Goal: Information Seeking & Learning: Learn about a topic

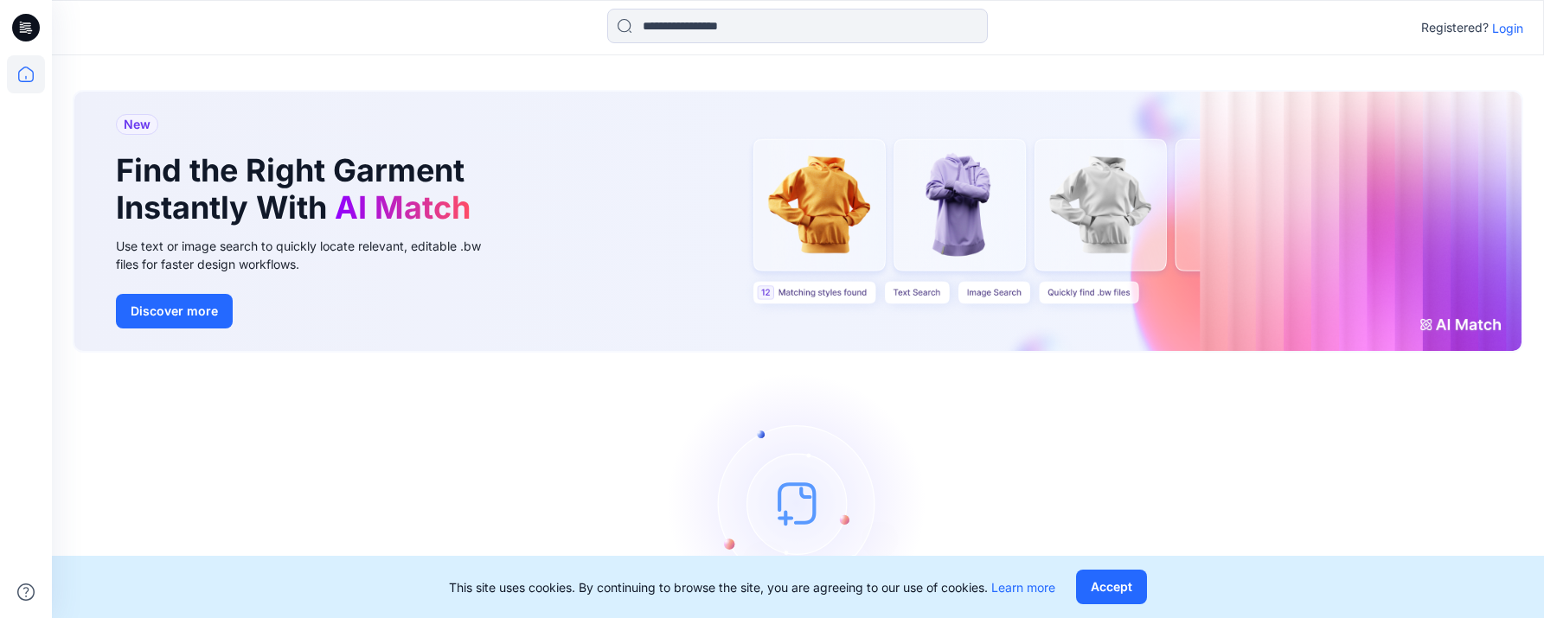
click at [1237, 31] on p "Login" at bounding box center [1507, 28] width 31 height 18
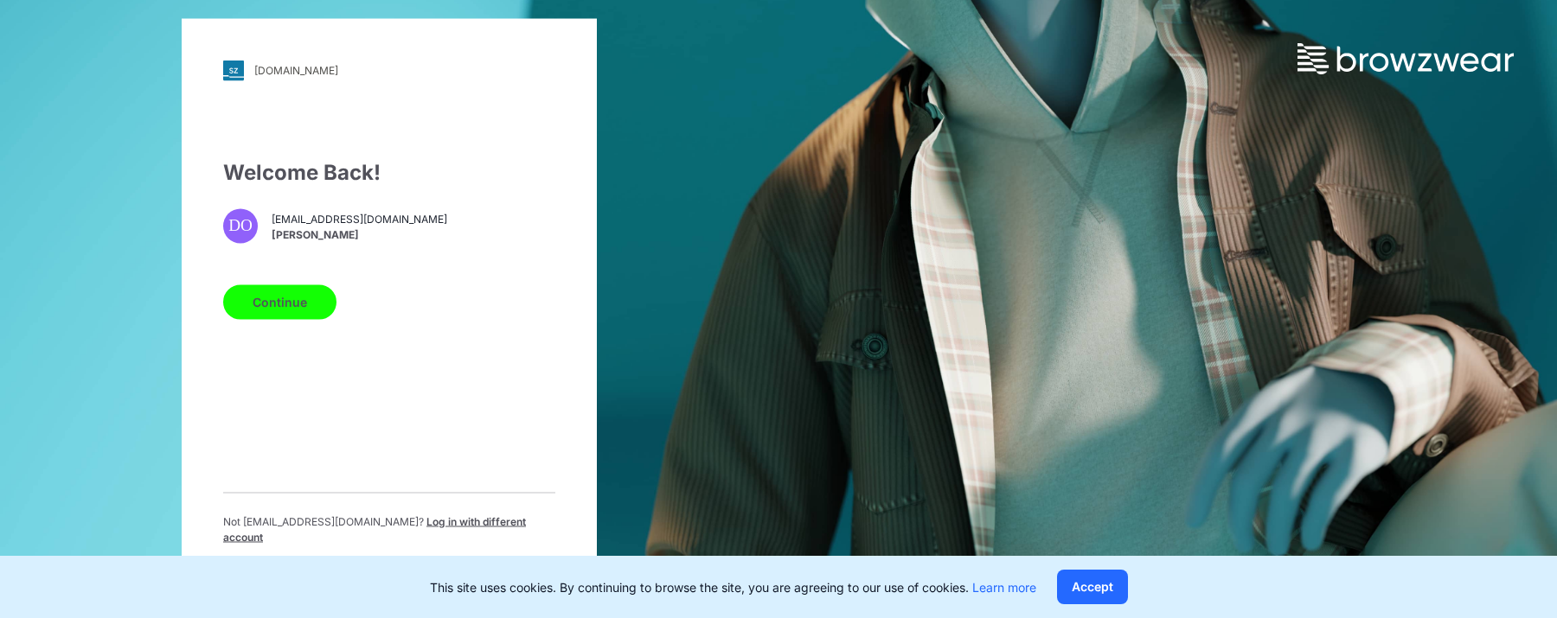
click at [296, 311] on button "Continue" at bounding box center [279, 302] width 113 height 35
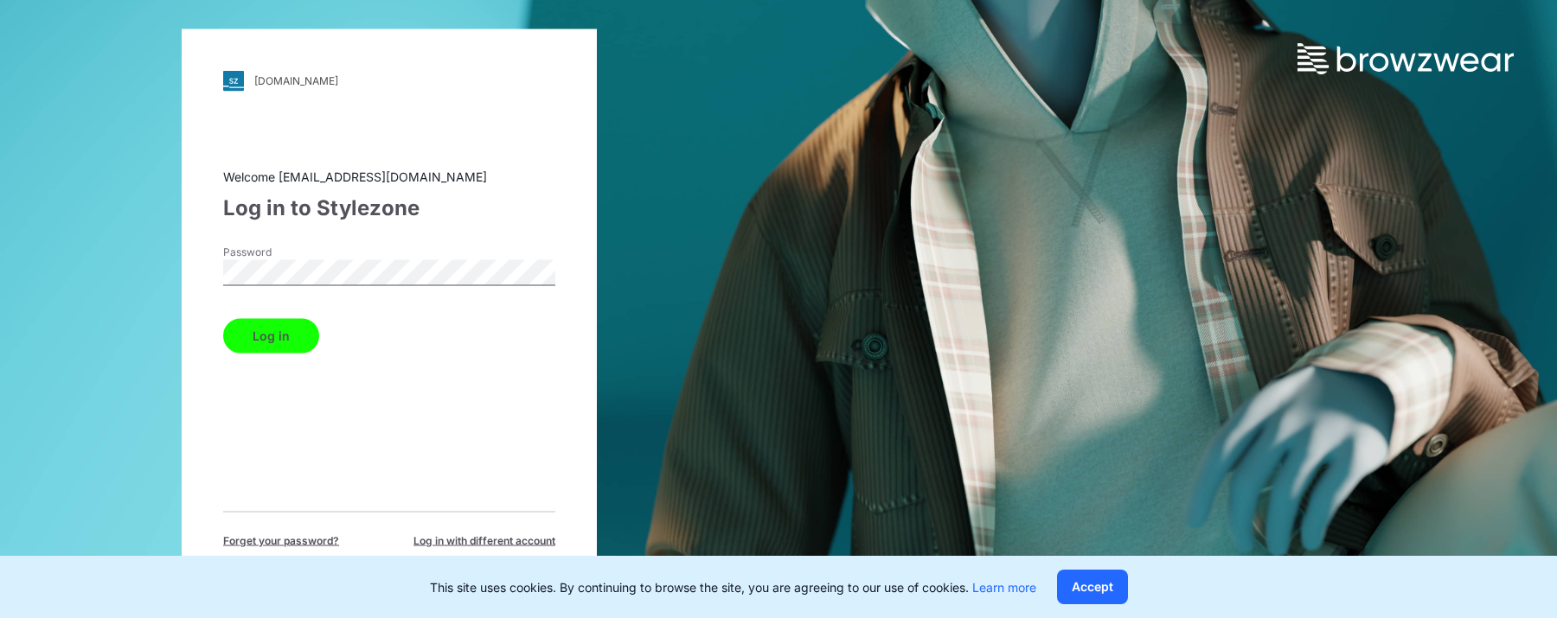
click at [299, 337] on button "Log in" at bounding box center [271, 335] width 96 height 35
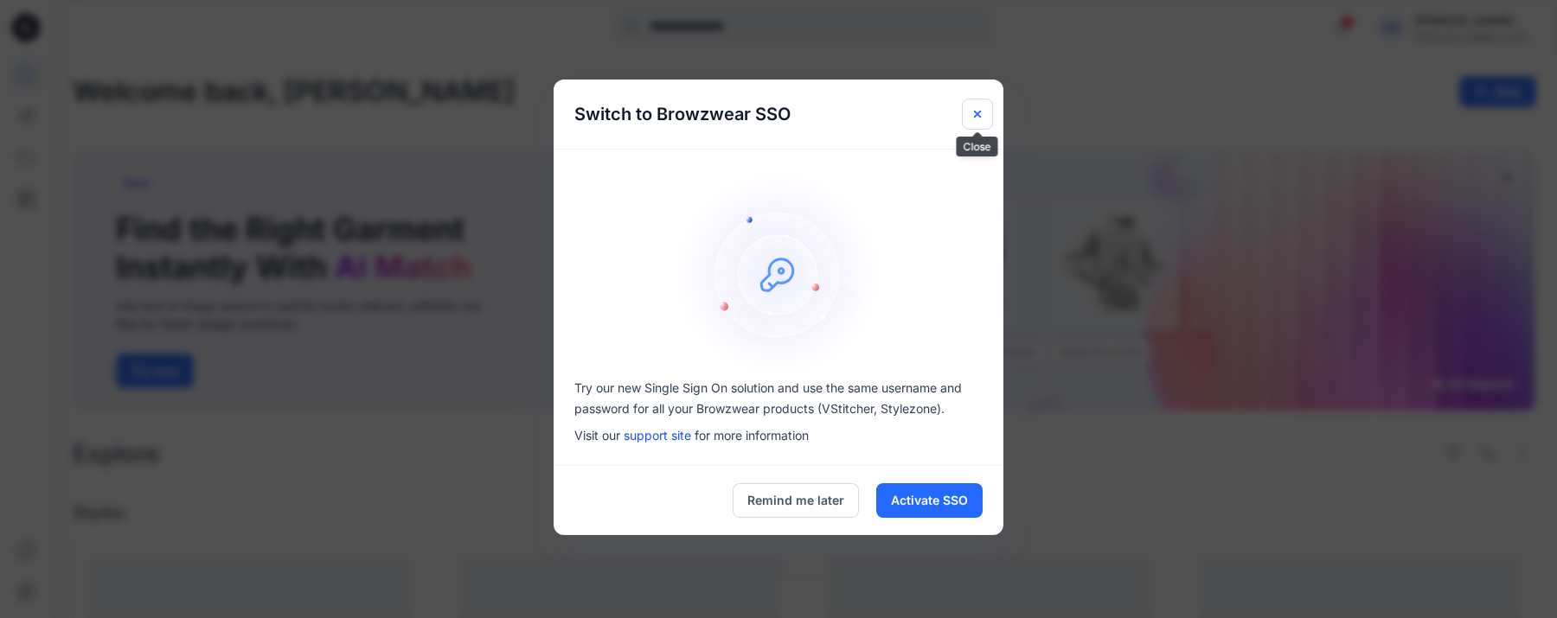
click at [984, 112] on button "Close" at bounding box center [977, 114] width 31 height 31
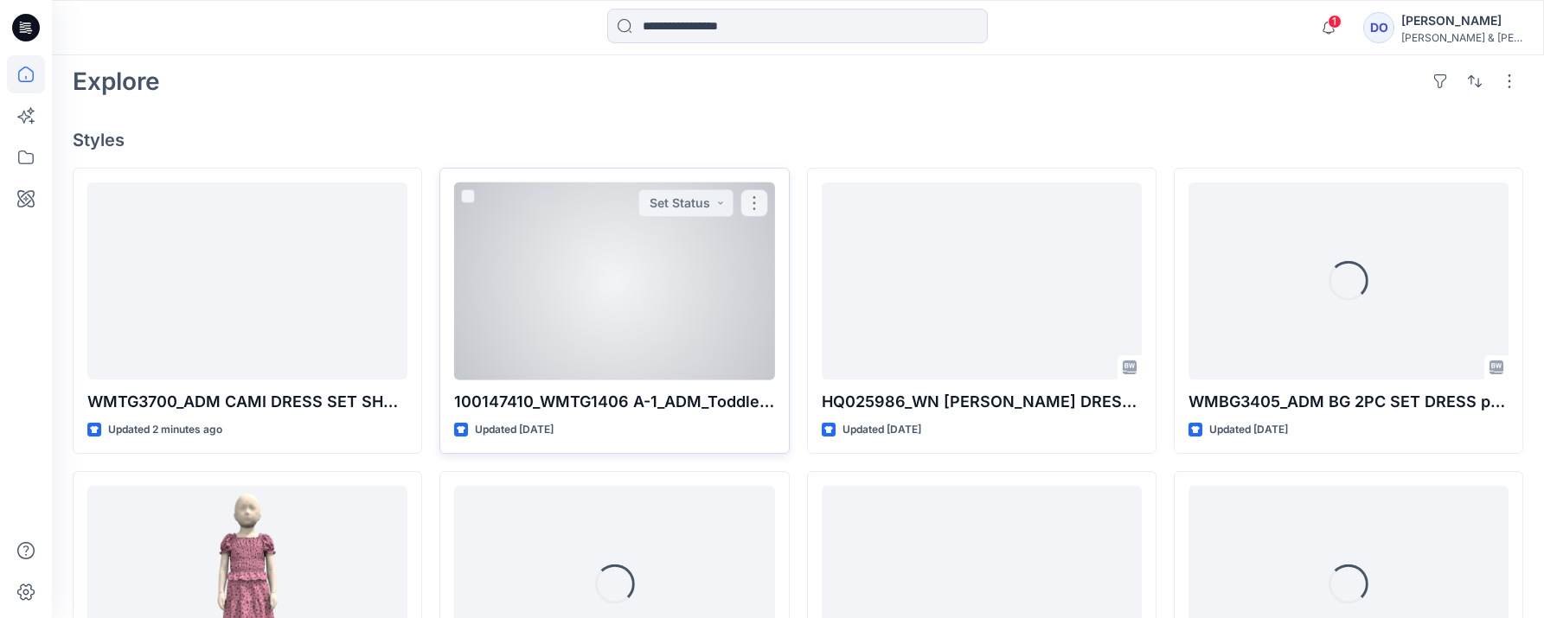
scroll to position [453, 0]
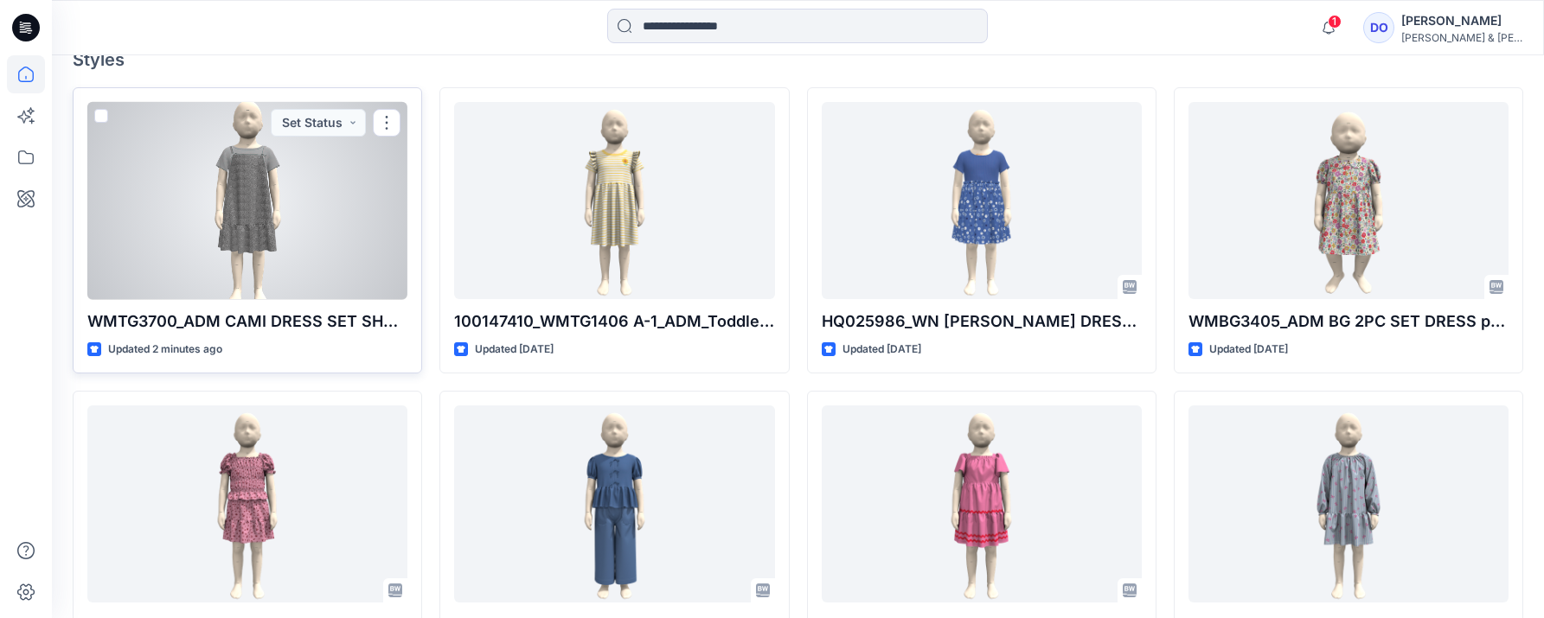
click at [315, 244] on div at bounding box center [247, 201] width 320 height 198
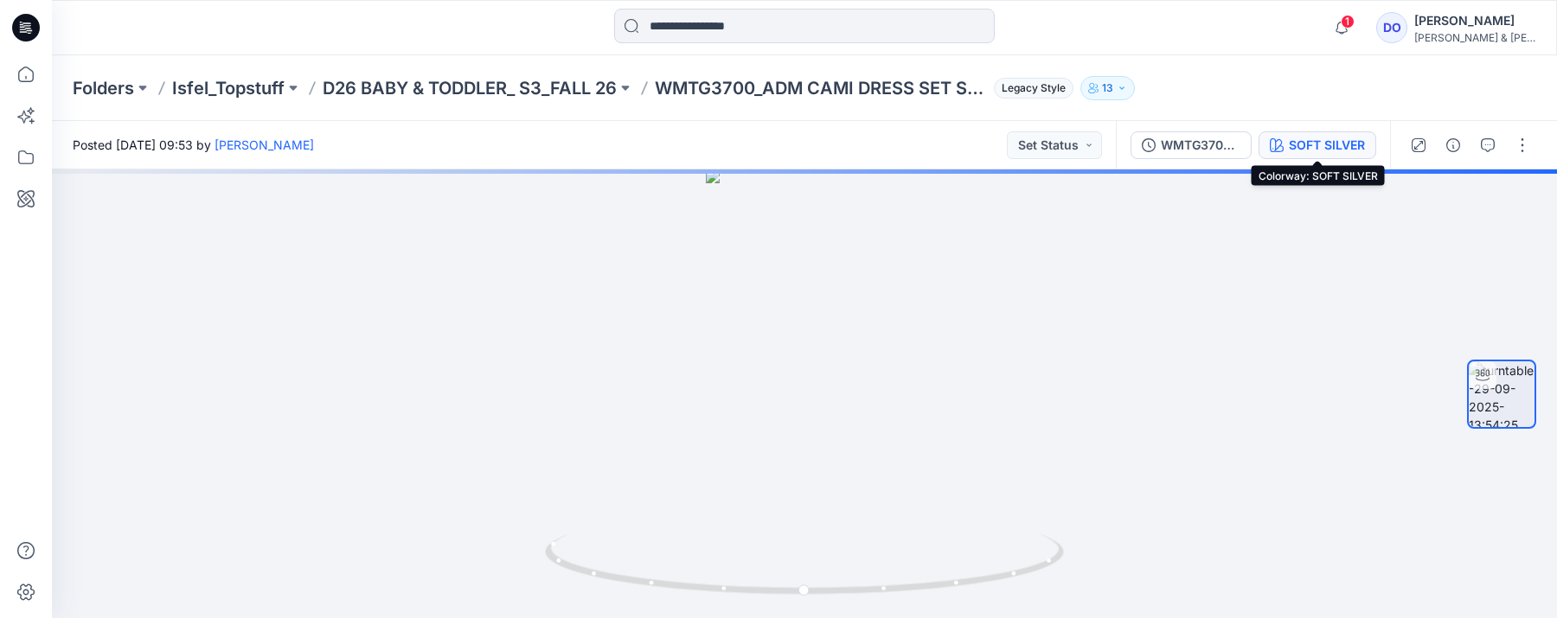
click at [1237, 144] on button "SOFT SILVER" at bounding box center [1318, 145] width 118 height 28
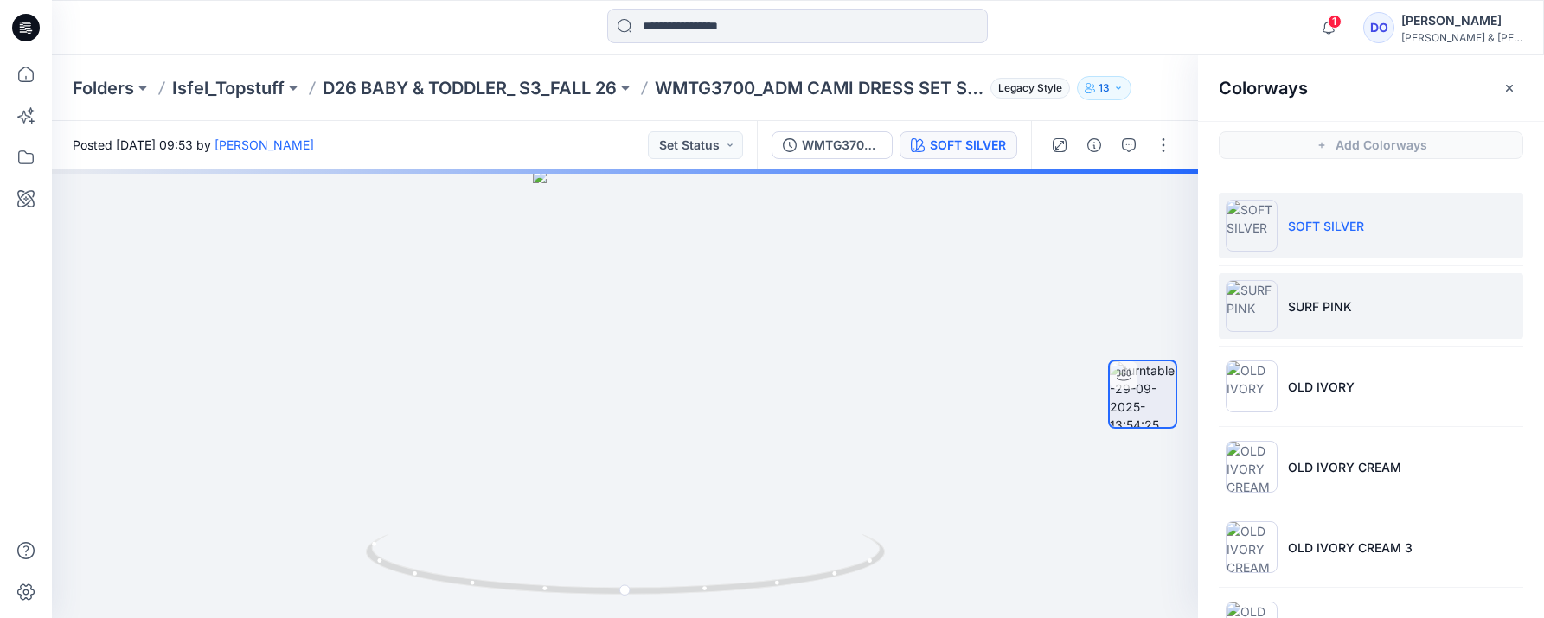
click at [1237, 319] on li "SURF PINK" at bounding box center [1371, 306] width 304 height 66
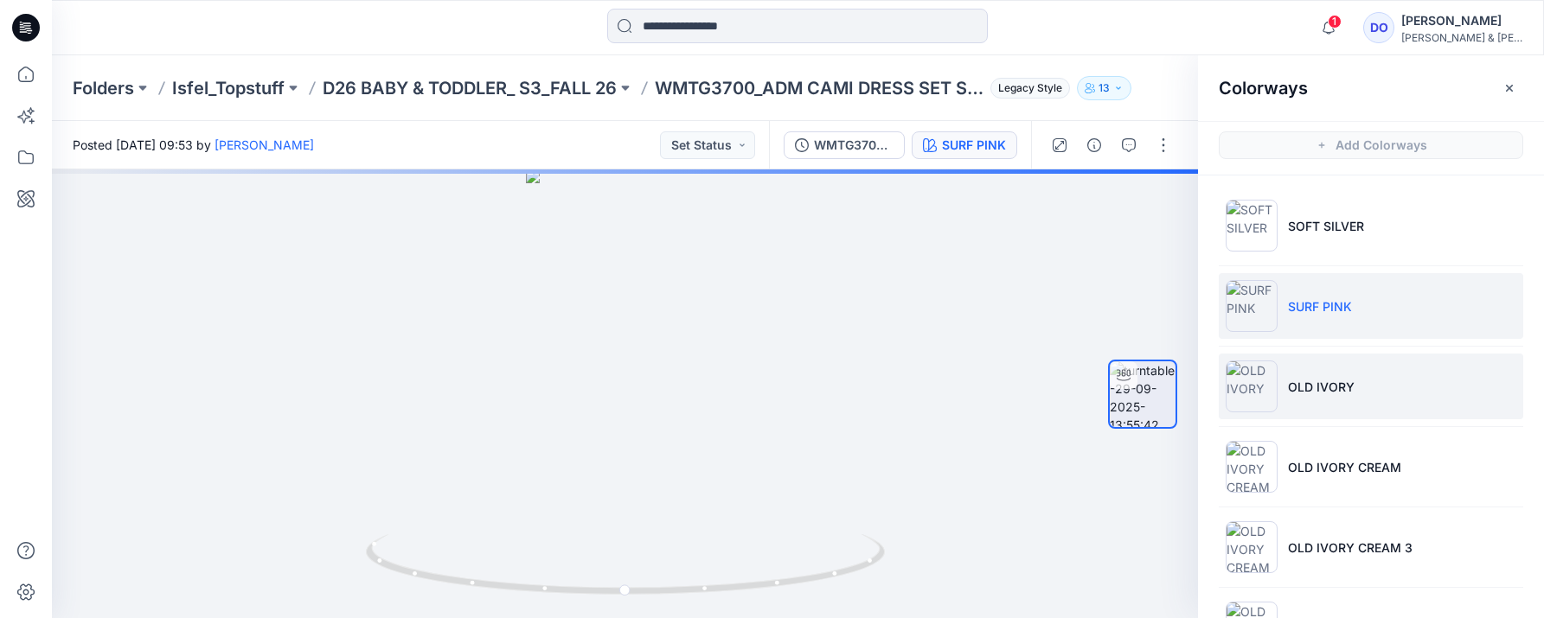
click at [1237, 394] on p "OLD IVORY" at bounding box center [1321, 387] width 67 height 18
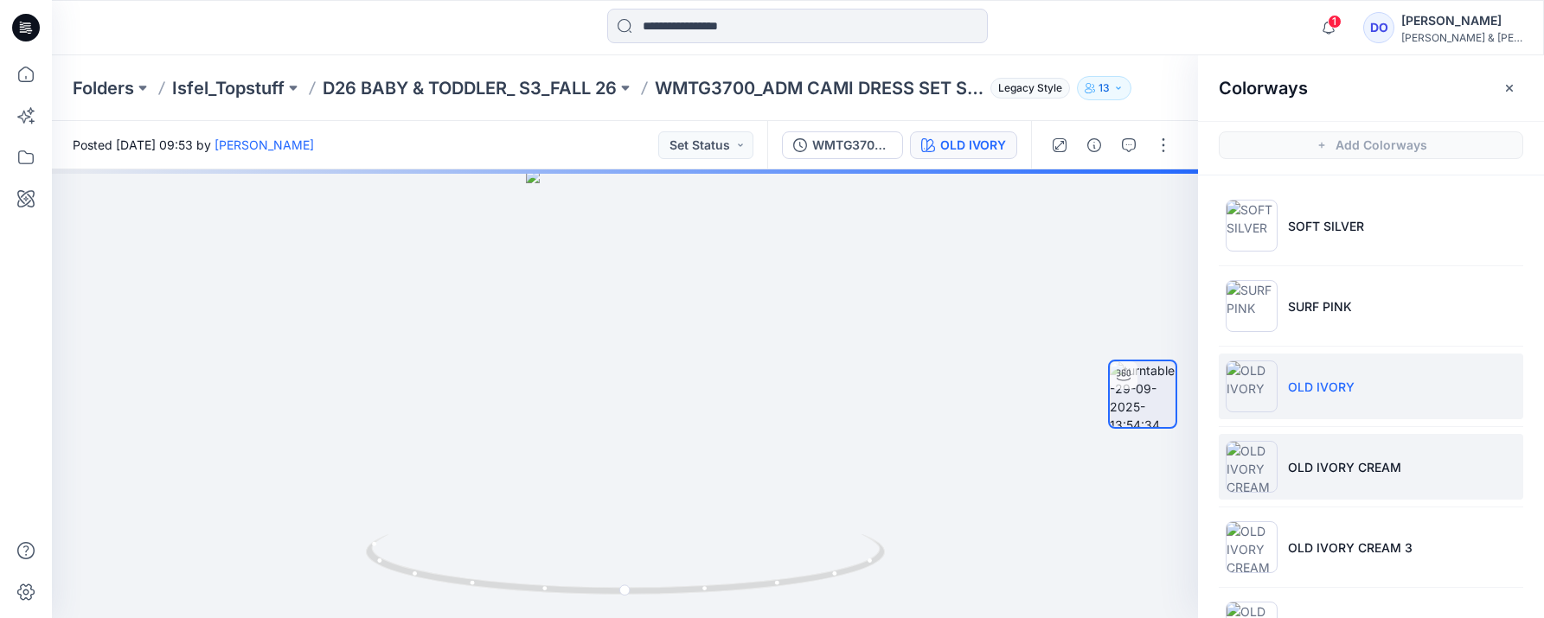
click at [1237, 459] on p "OLD IVORY CREAM" at bounding box center [1344, 467] width 113 height 18
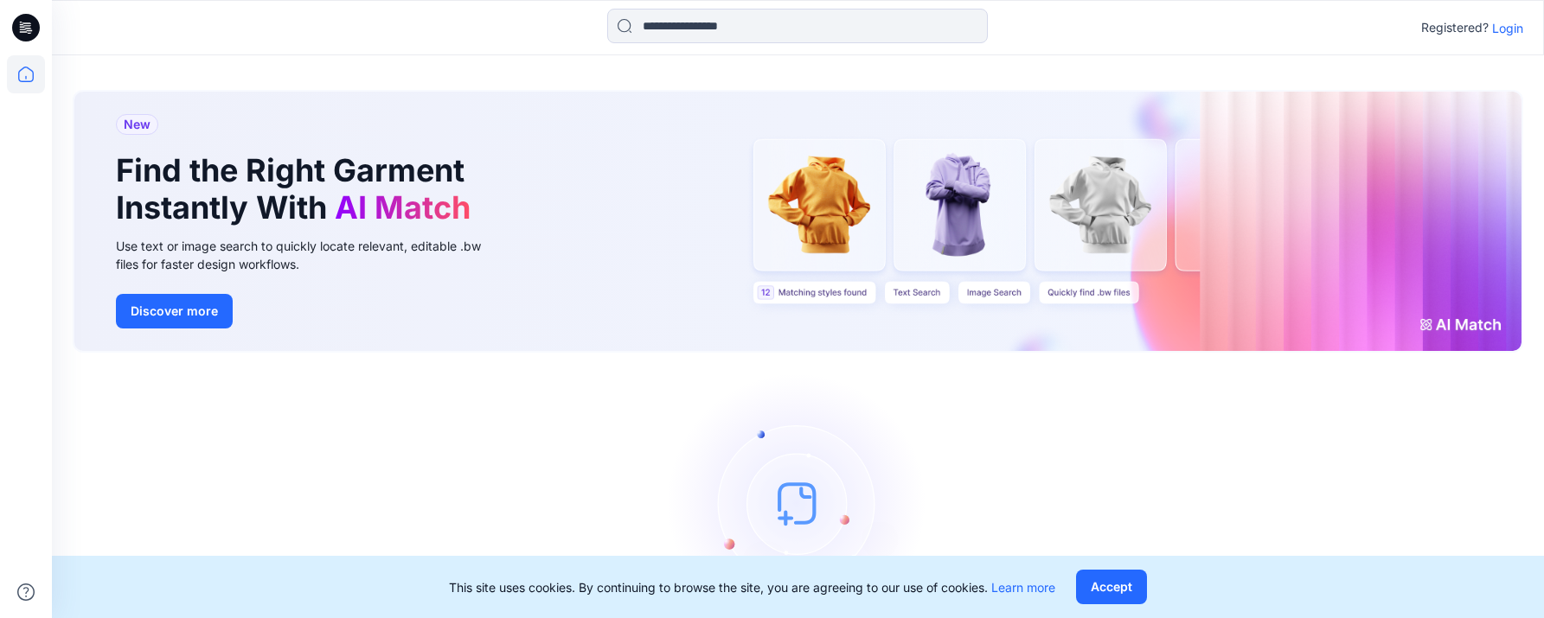
click at [1511, 29] on p "Login" at bounding box center [1507, 28] width 31 height 18
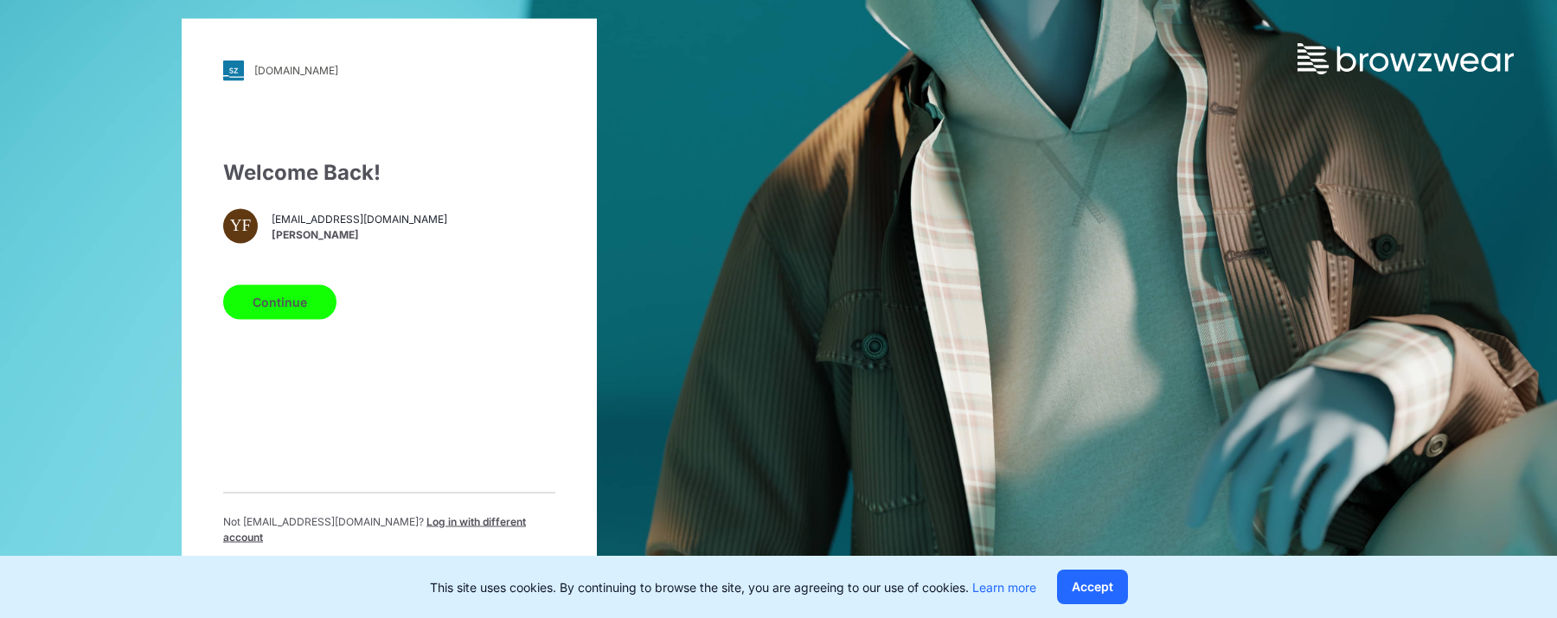
click at [311, 306] on button "Continue" at bounding box center [279, 302] width 113 height 35
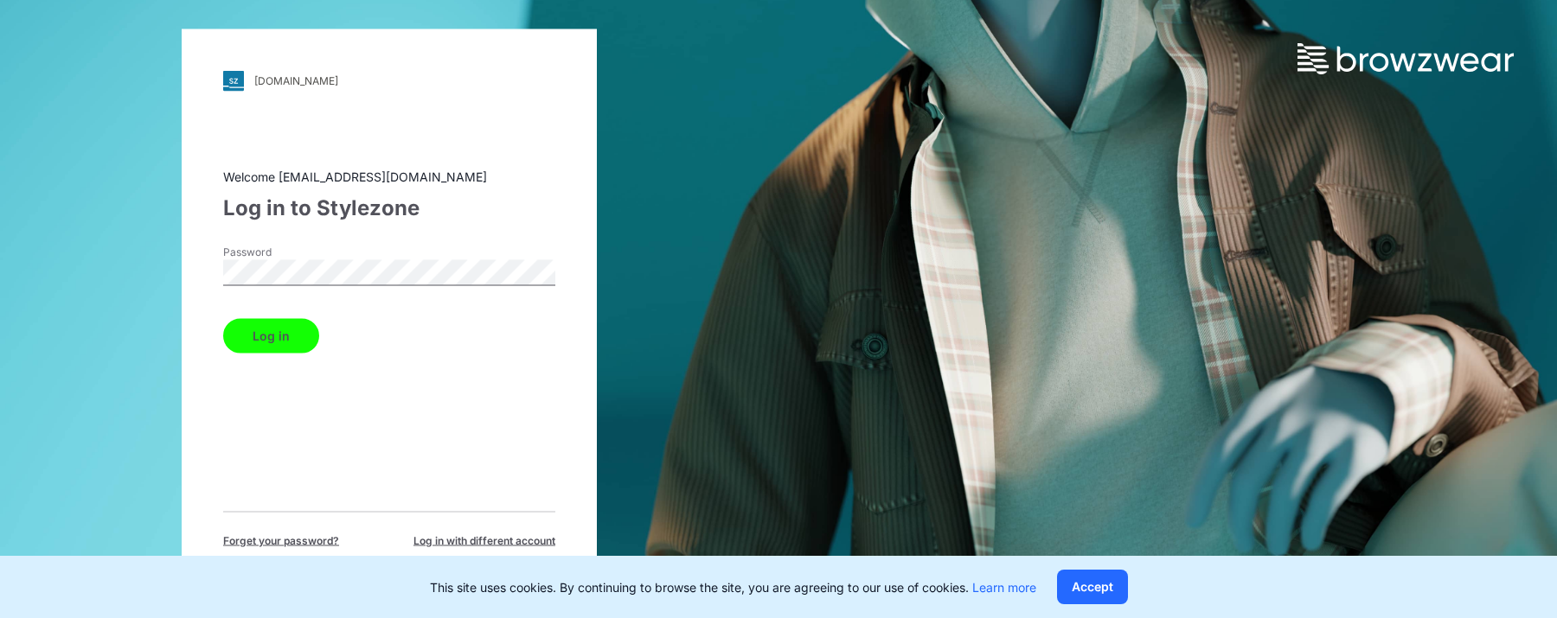
click at [293, 347] on button "Log in" at bounding box center [271, 335] width 96 height 35
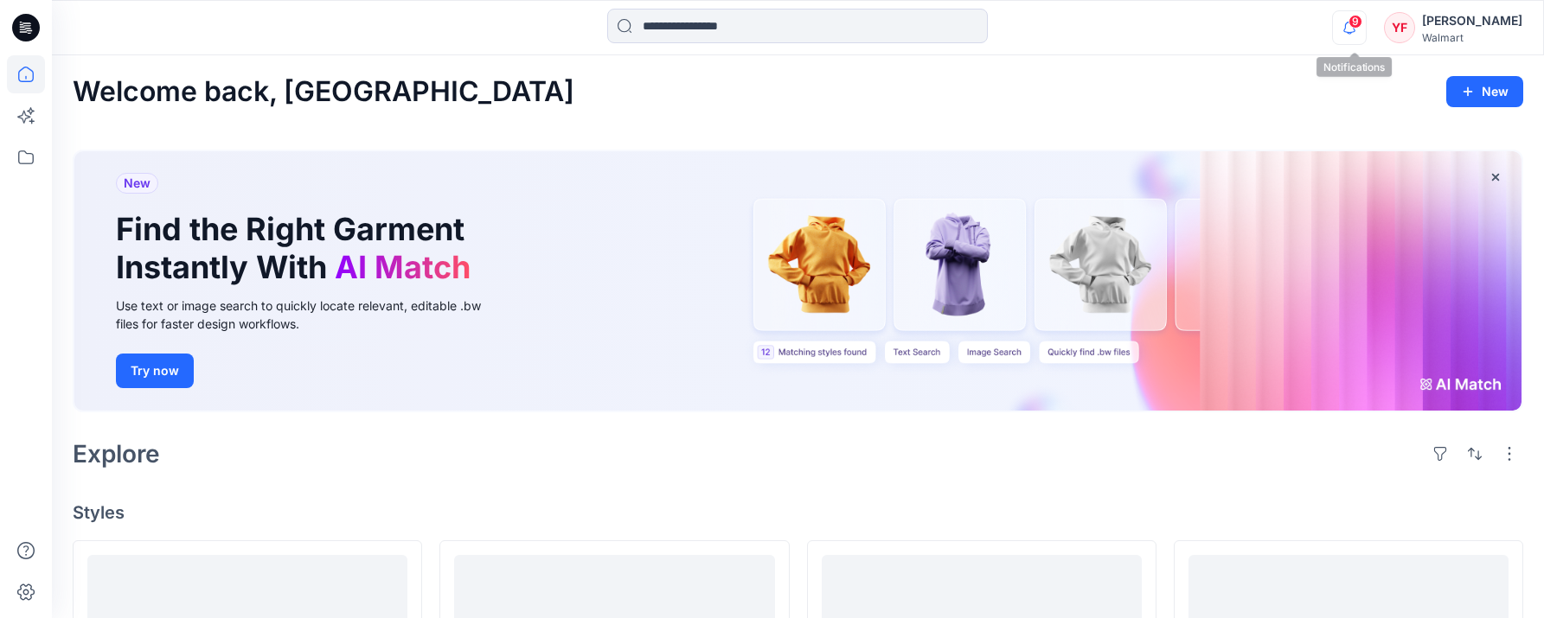
click at [1366, 30] on icon "button" at bounding box center [1349, 27] width 33 height 35
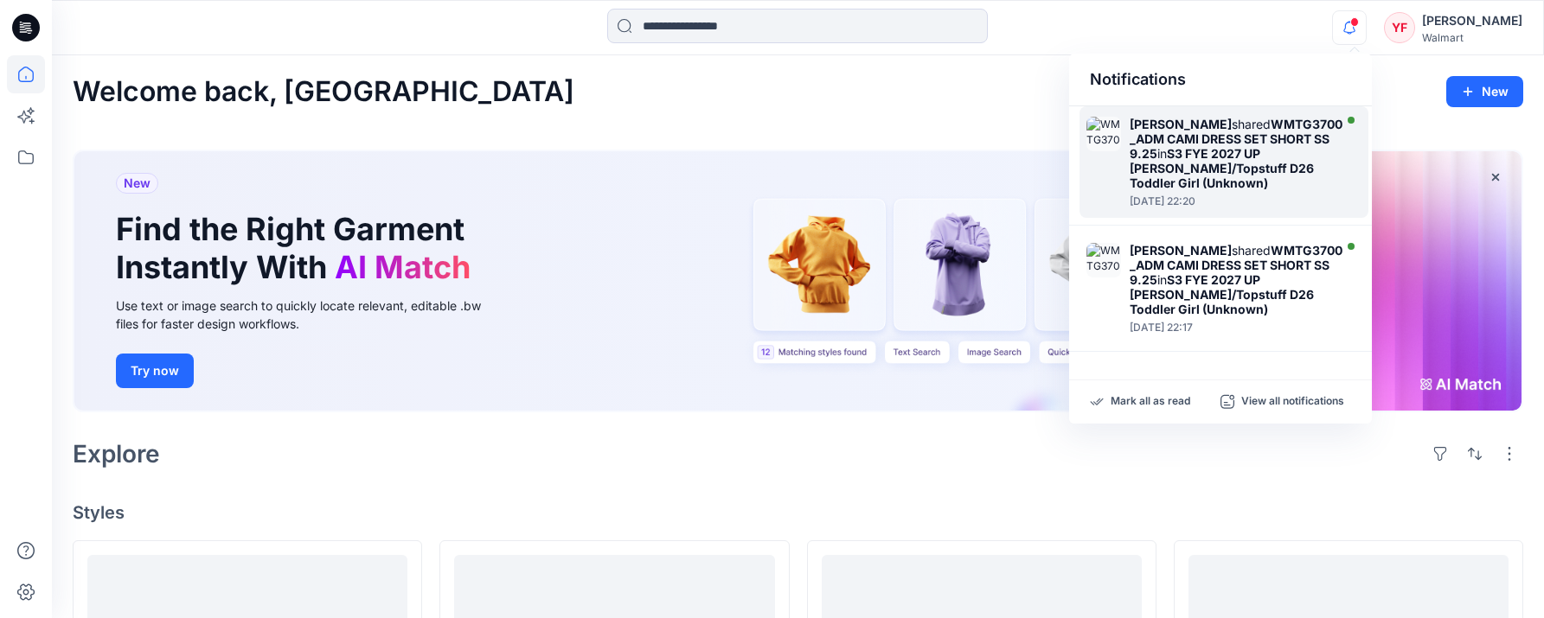
click at [1261, 163] on strong "S3 FYE 2027 UP [PERSON_NAME]/Topstuff D26 Toddler Girl (Unknown)" at bounding box center [1222, 168] width 184 height 44
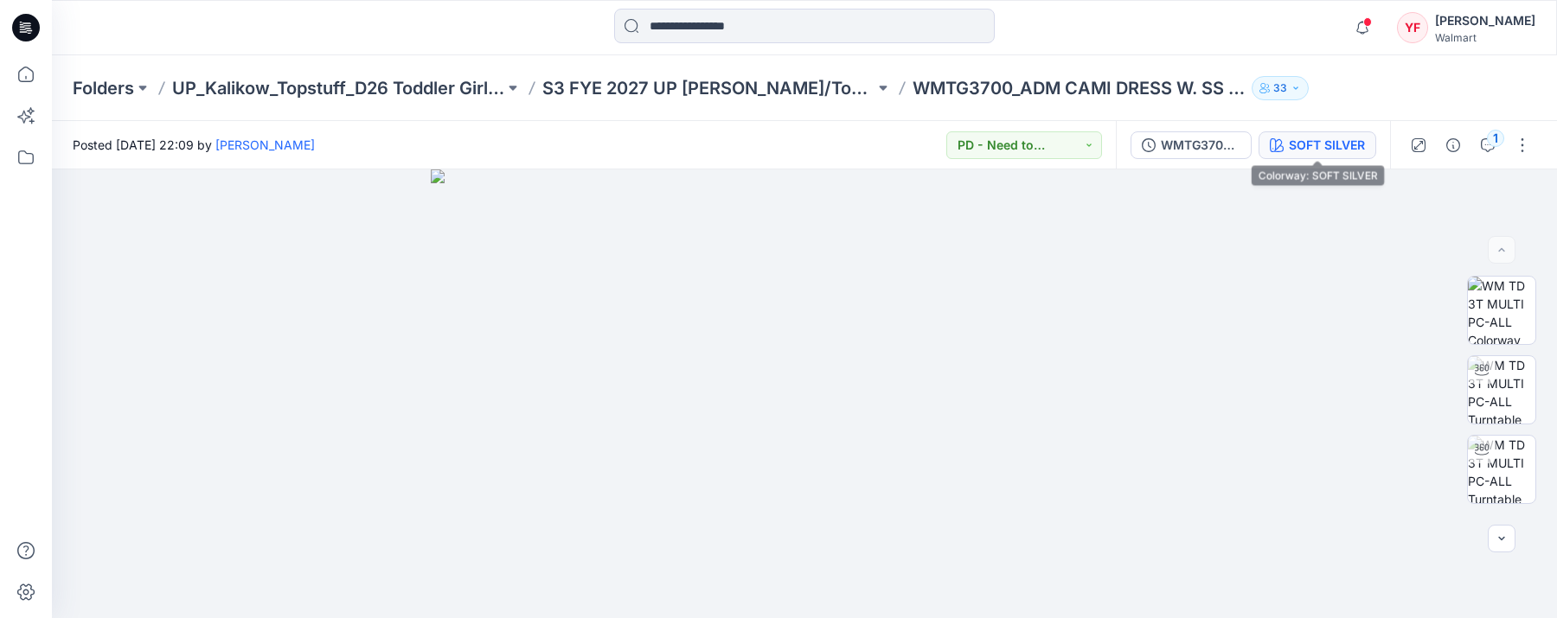
click at [1291, 140] on div "SOFT SILVER" at bounding box center [1327, 145] width 76 height 19
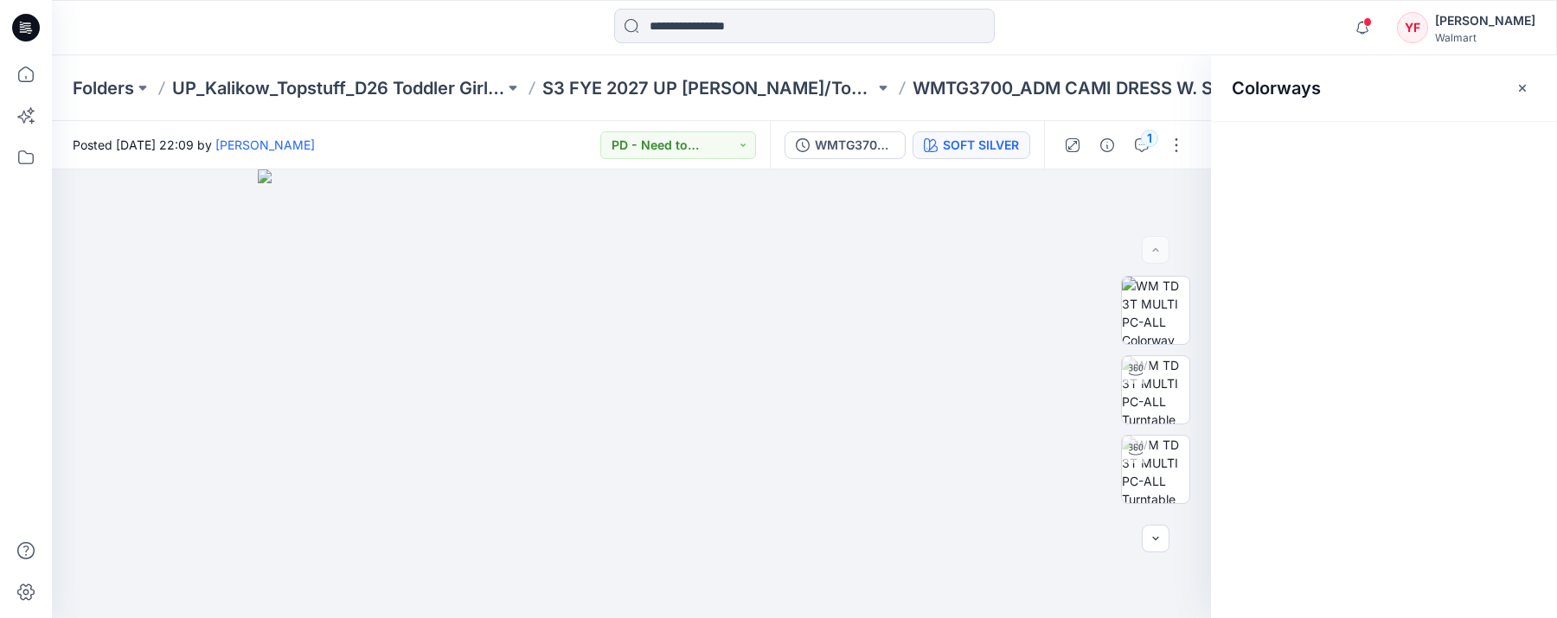
click at [967, 144] on div "SOFT SILVER" at bounding box center [981, 145] width 76 height 19
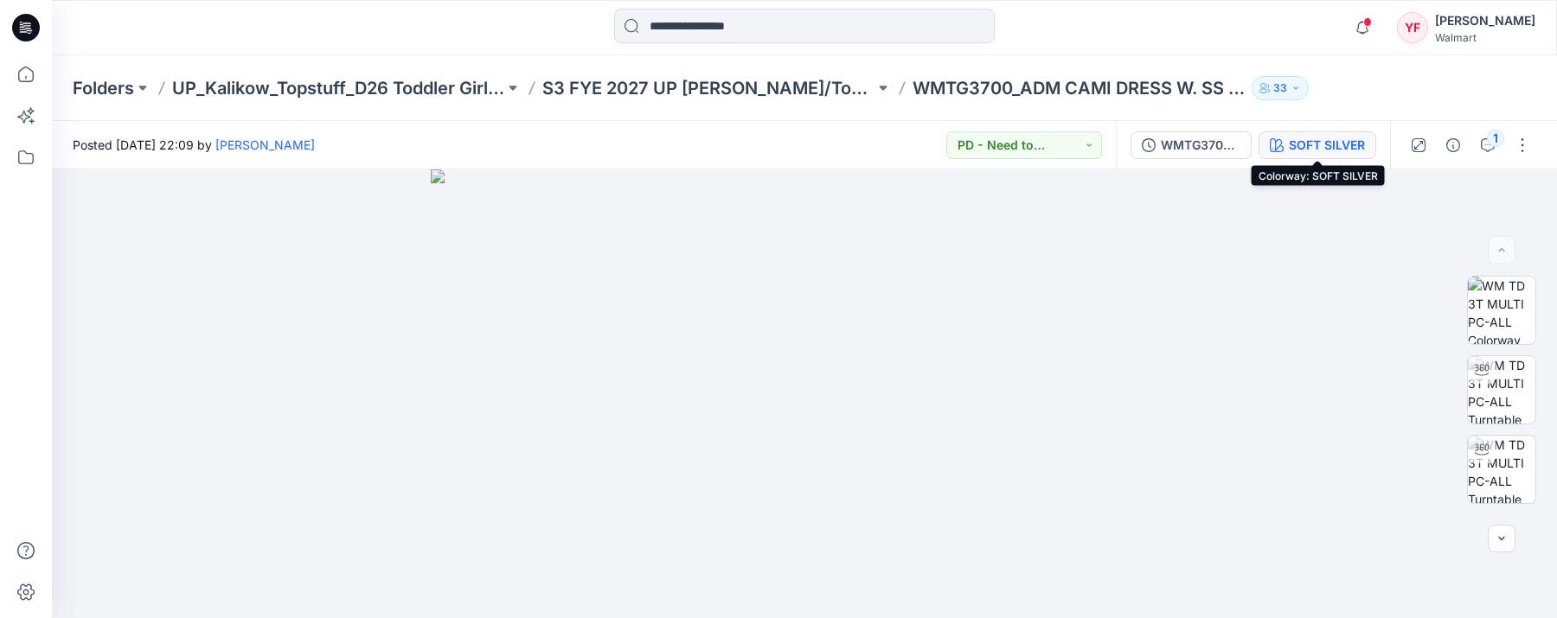
click at [1314, 138] on div "SOFT SILVER" at bounding box center [1327, 145] width 76 height 19
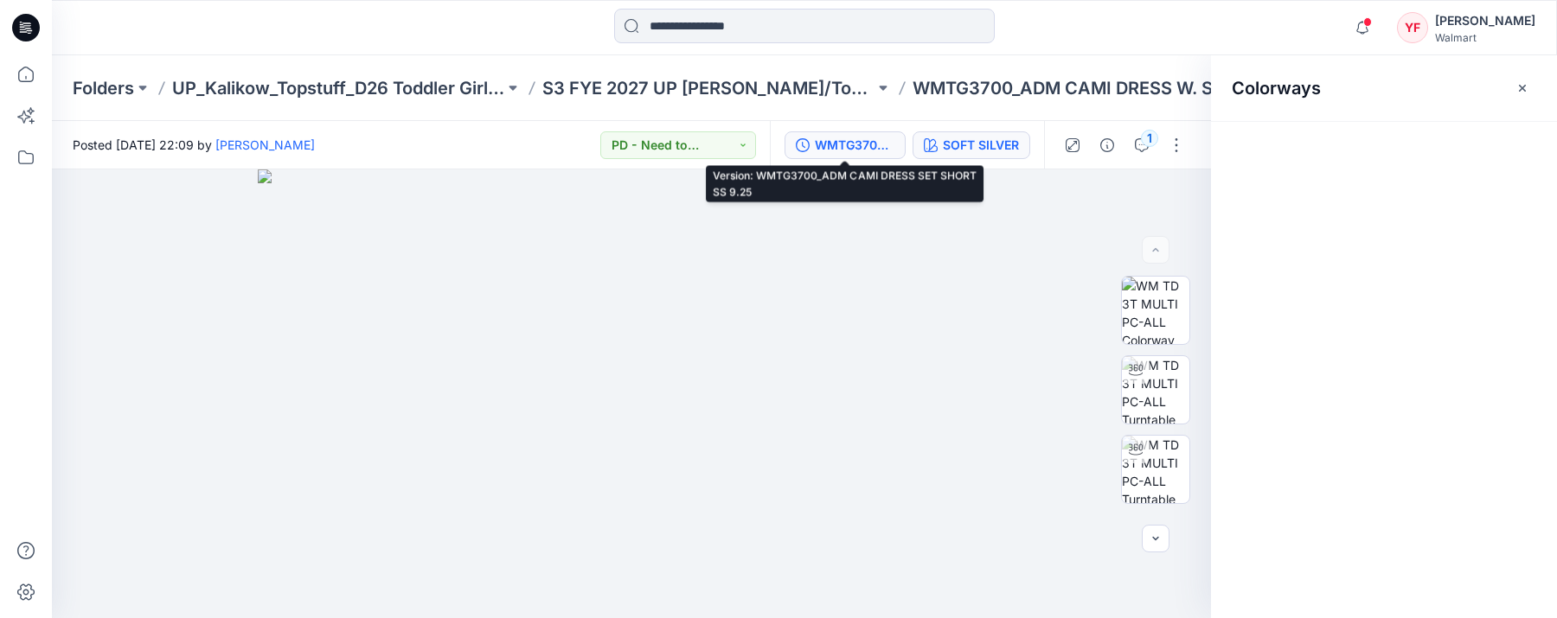
click at [884, 145] on div "WMTG3700_ADM CAMI DRESS SET SHORT SS 9.25" at bounding box center [855, 145] width 80 height 19
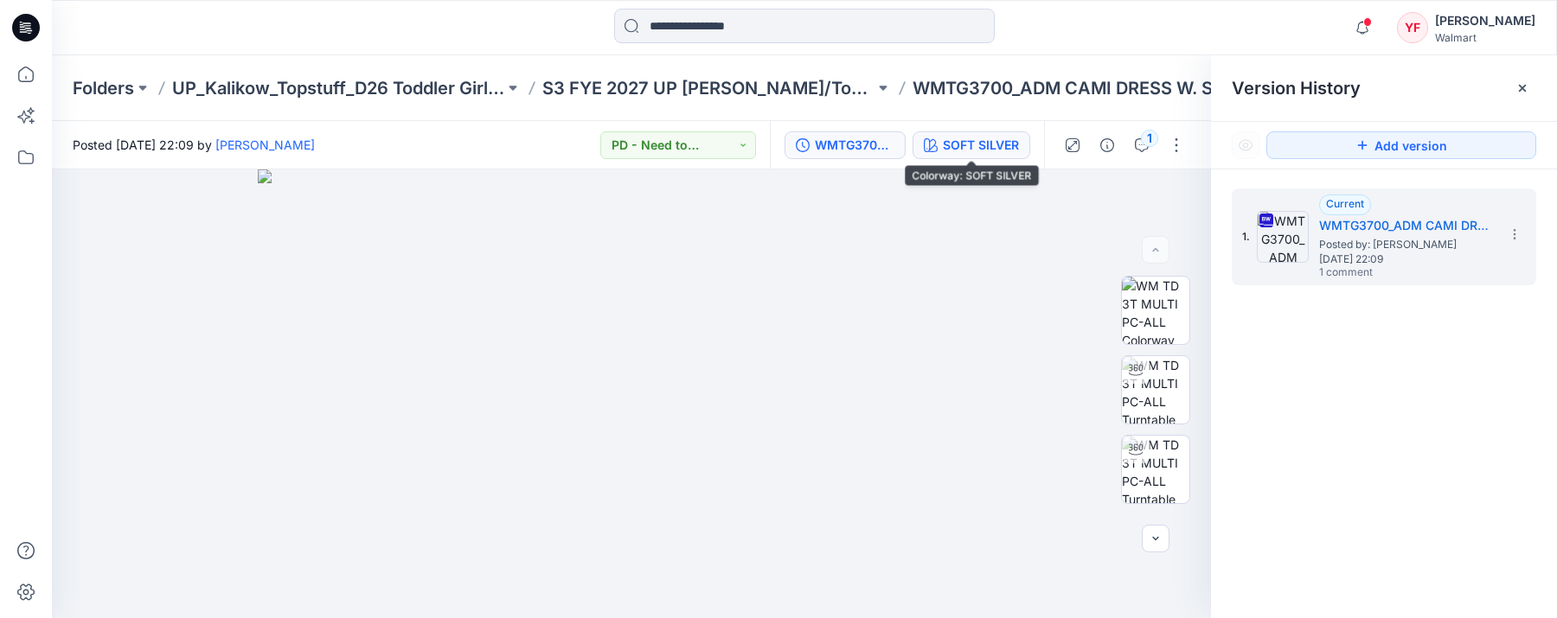
click at [997, 139] on div "SOFT SILVER" at bounding box center [981, 145] width 76 height 19
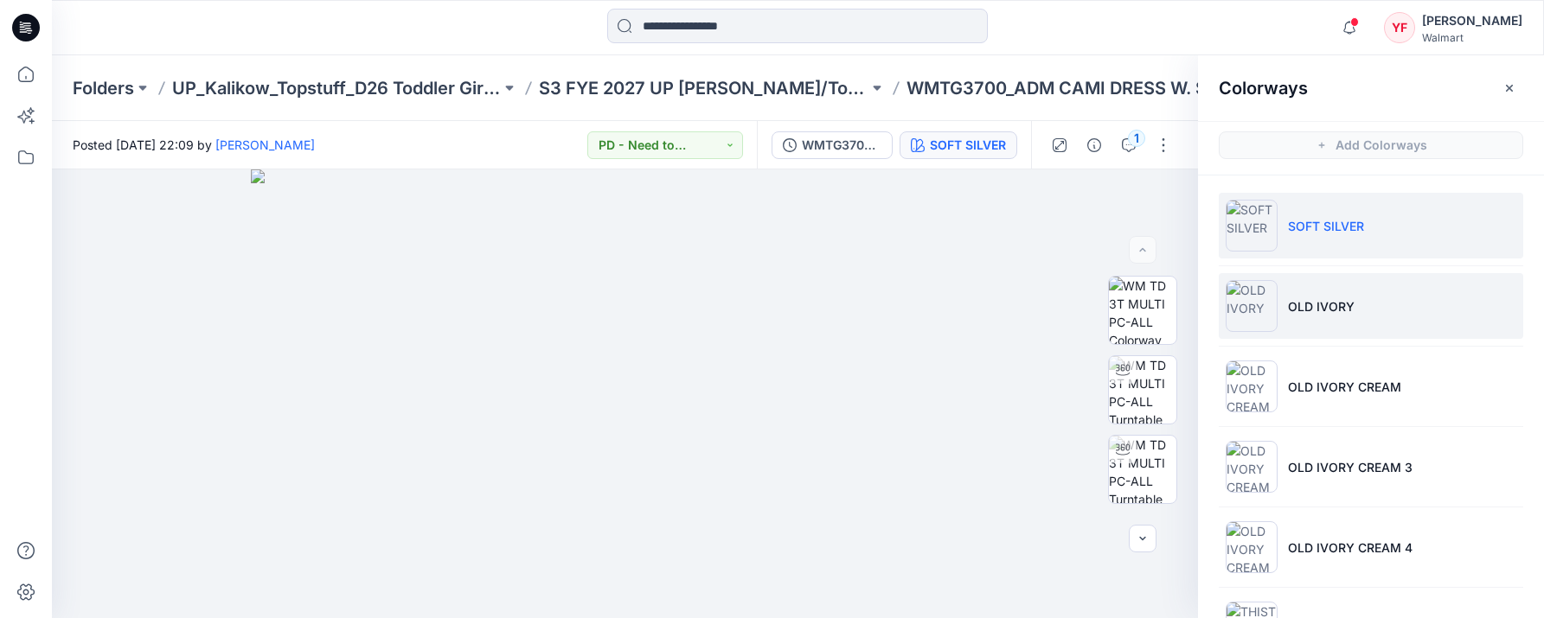
click at [1382, 320] on li "OLD IVORY" at bounding box center [1371, 306] width 304 height 66
click at [1365, 309] on li "OLD IVORY" at bounding box center [1371, 306] width 304 height 66
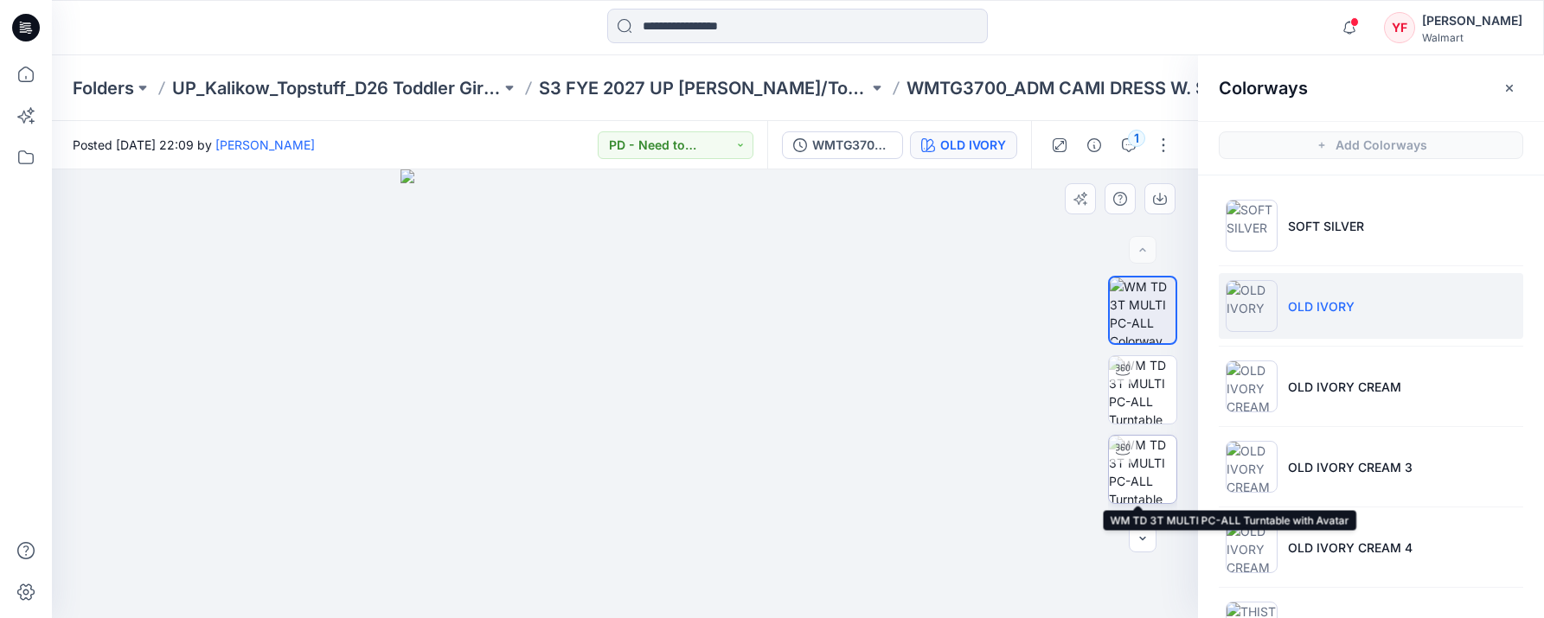
click at [1143, 456] on img at bounding box center [1142, 469] width 67 height 67
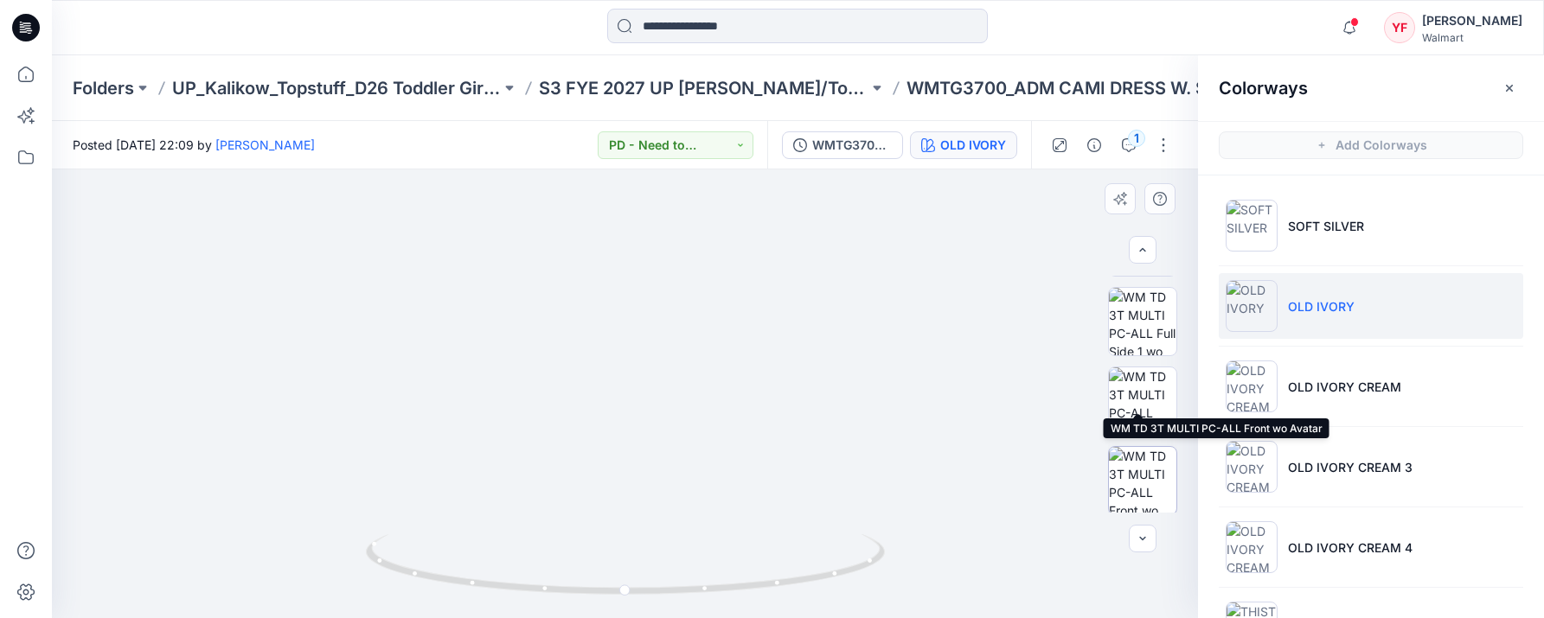
scroll to position [628, 0]
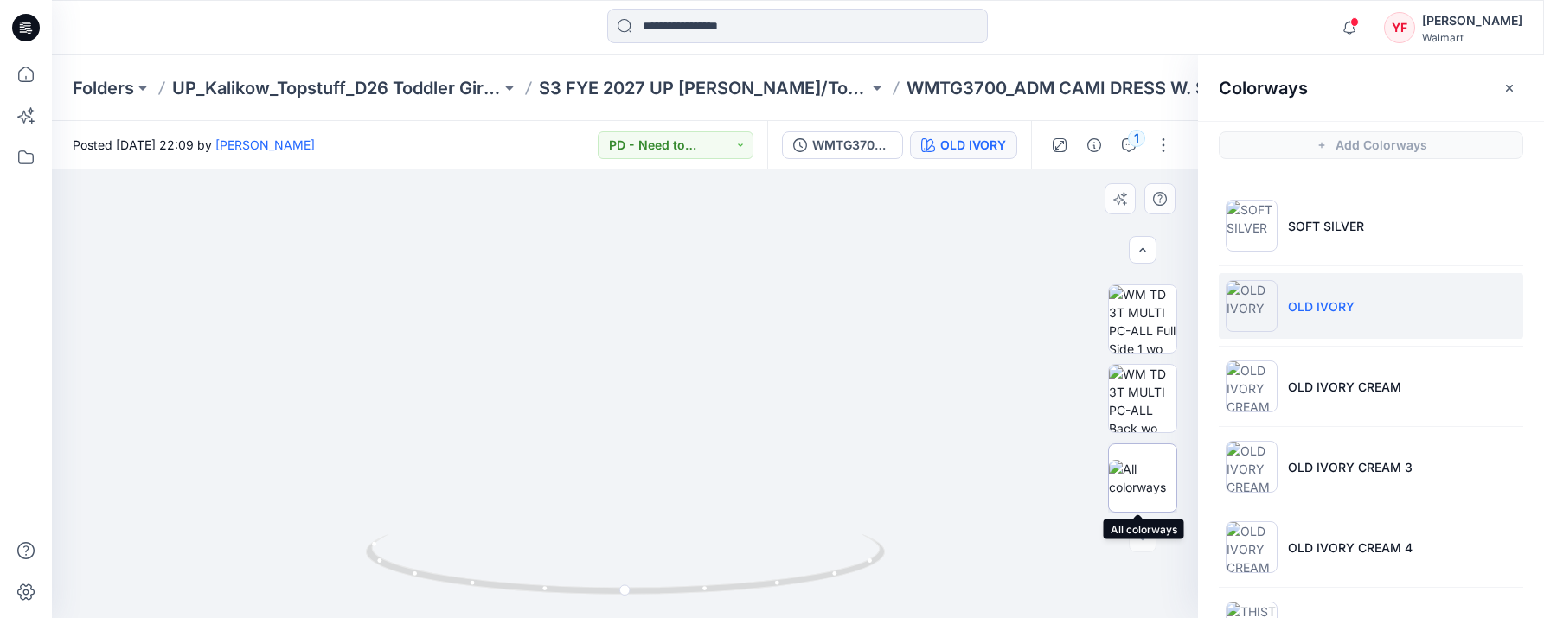
click at [1158, 502] on div at bounding box center [1142, 478] width 69 height 69
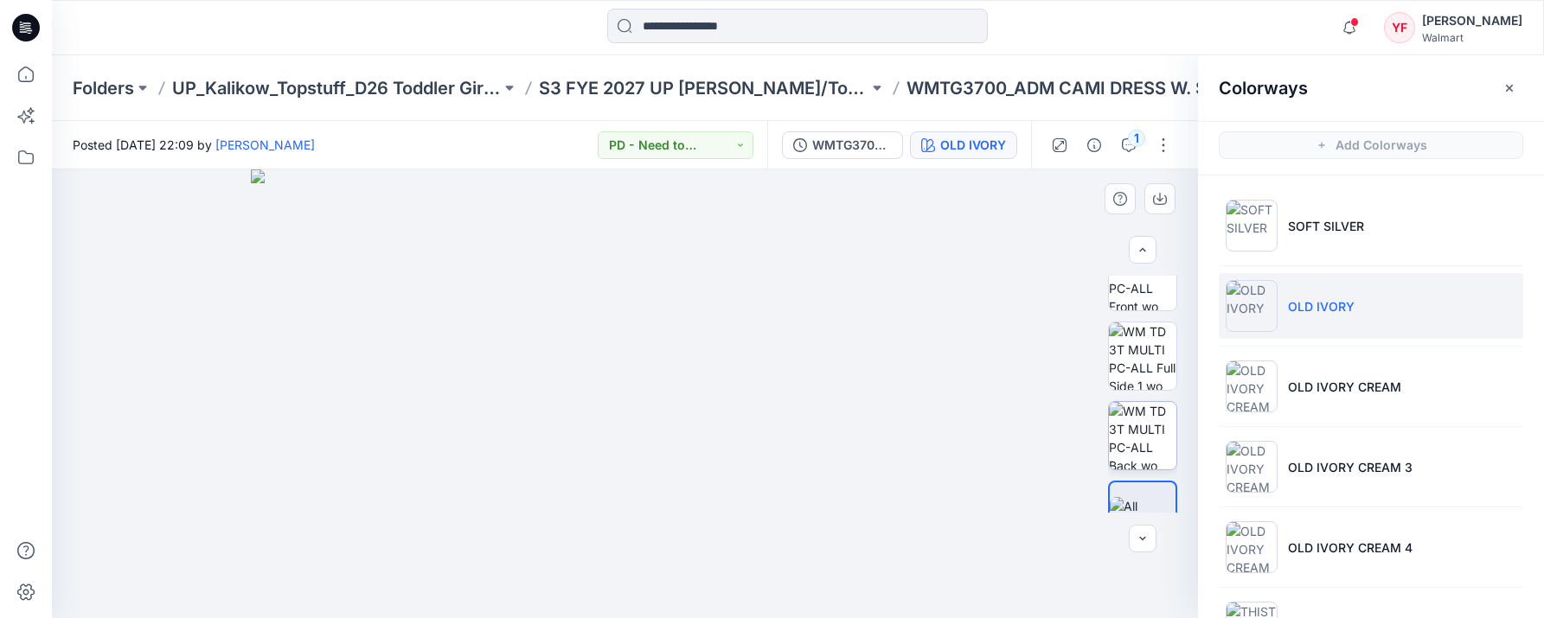
scroll to position [590, 0]
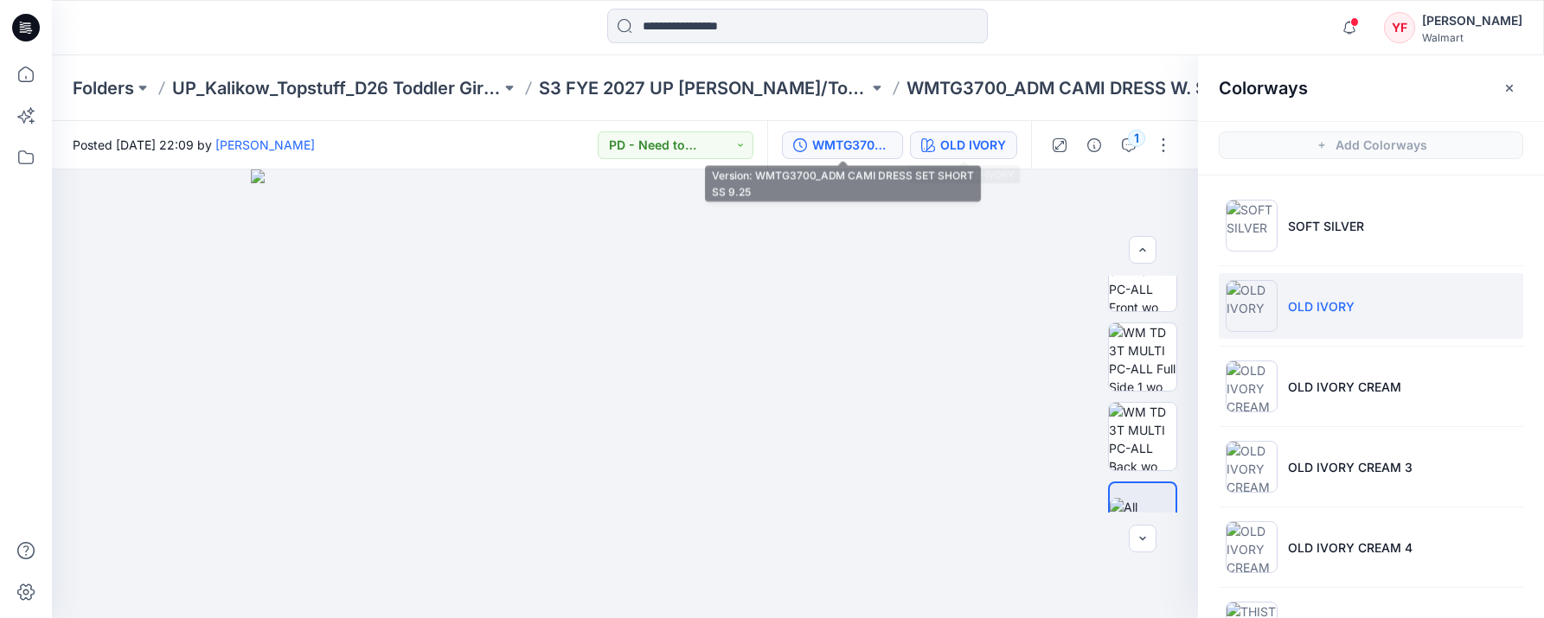
click at [887, 144] on div "WMTG3700_ADM CAMI DRESS SET SHORT SS 9.25" at bounding box center [852, 145] width 80 height 19
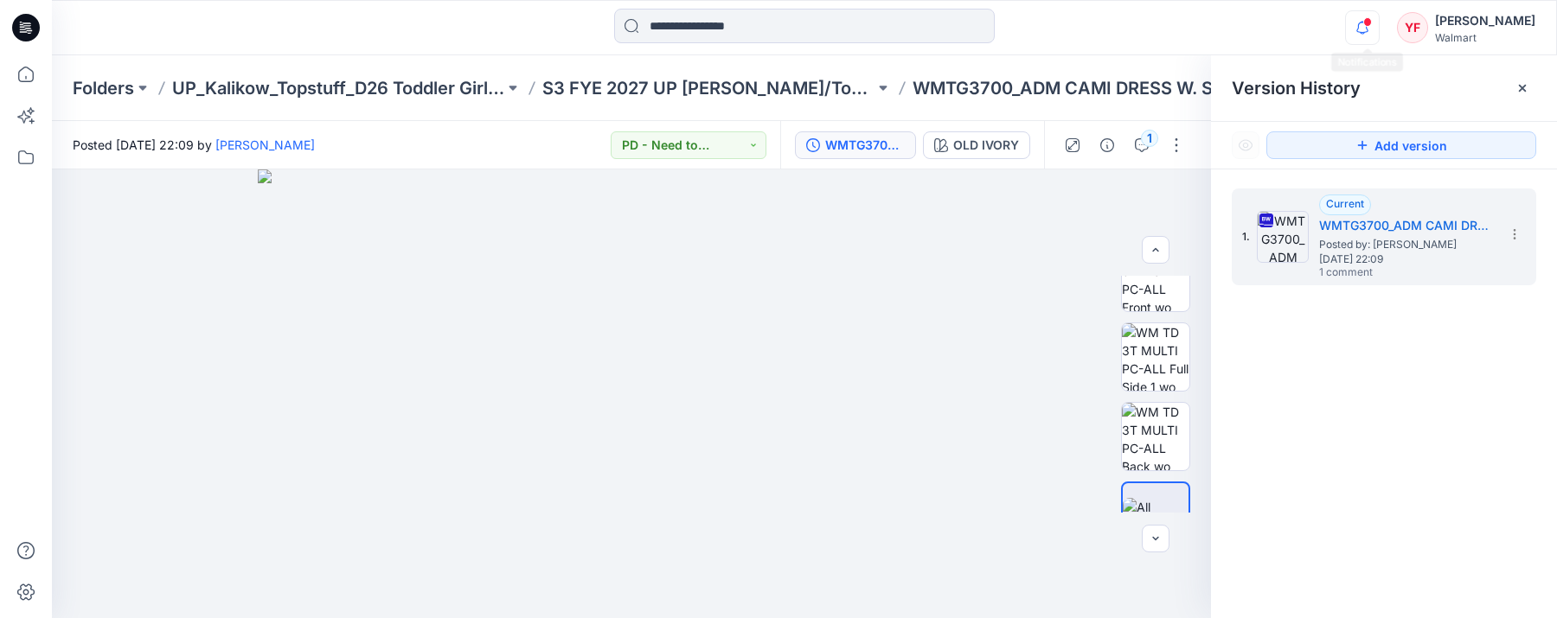
click at [1365, 28] on icon "button" at bounding box center [1362, 27] width 33 height 35
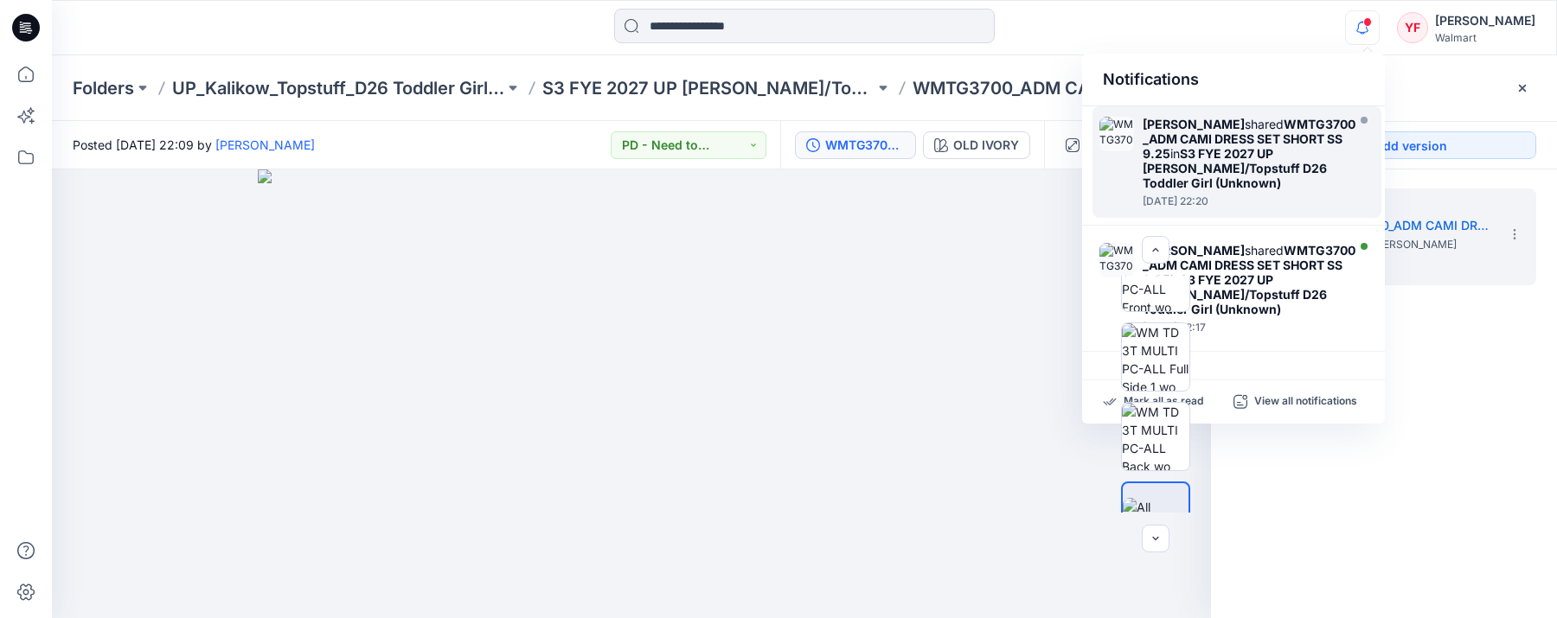
click at [1372, 36] on icon "button" at bounding box center [1362, 27] width 33 height 35
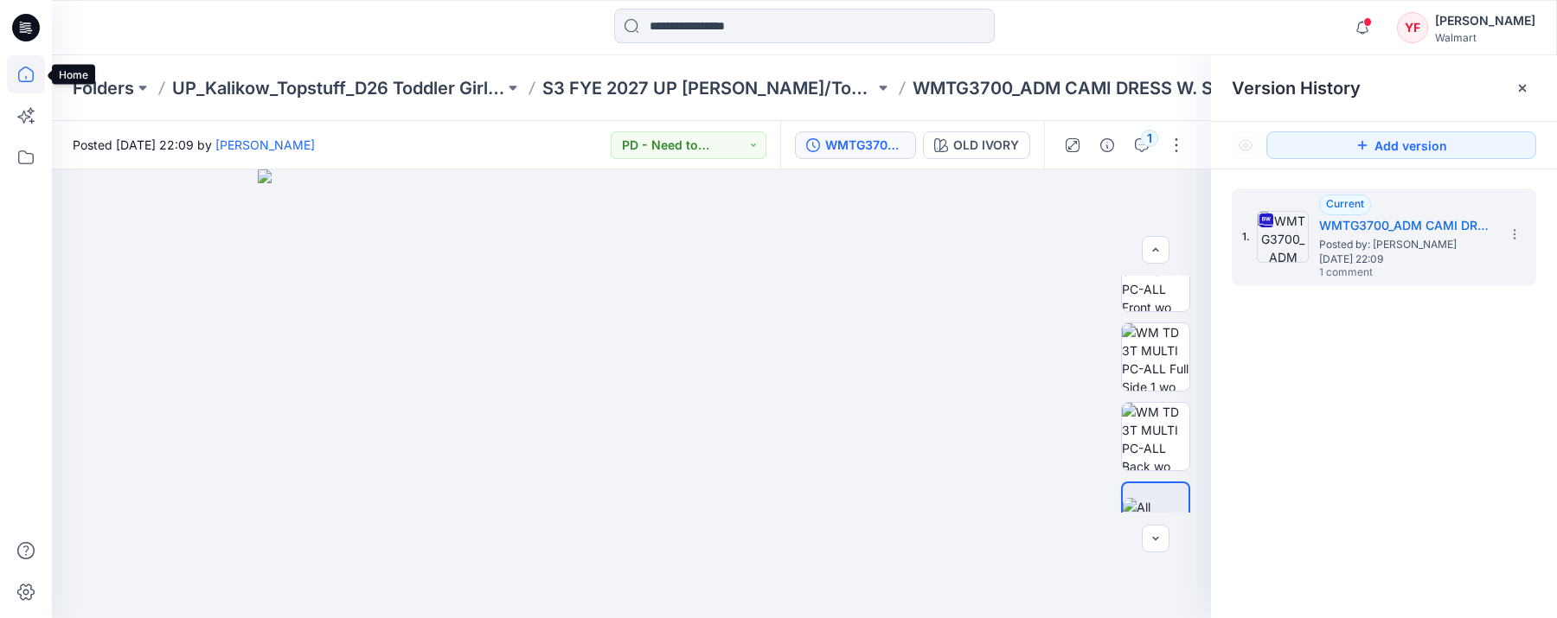
click at [22, 67] on icon at bounding box center [26, 74] width 38 height 38
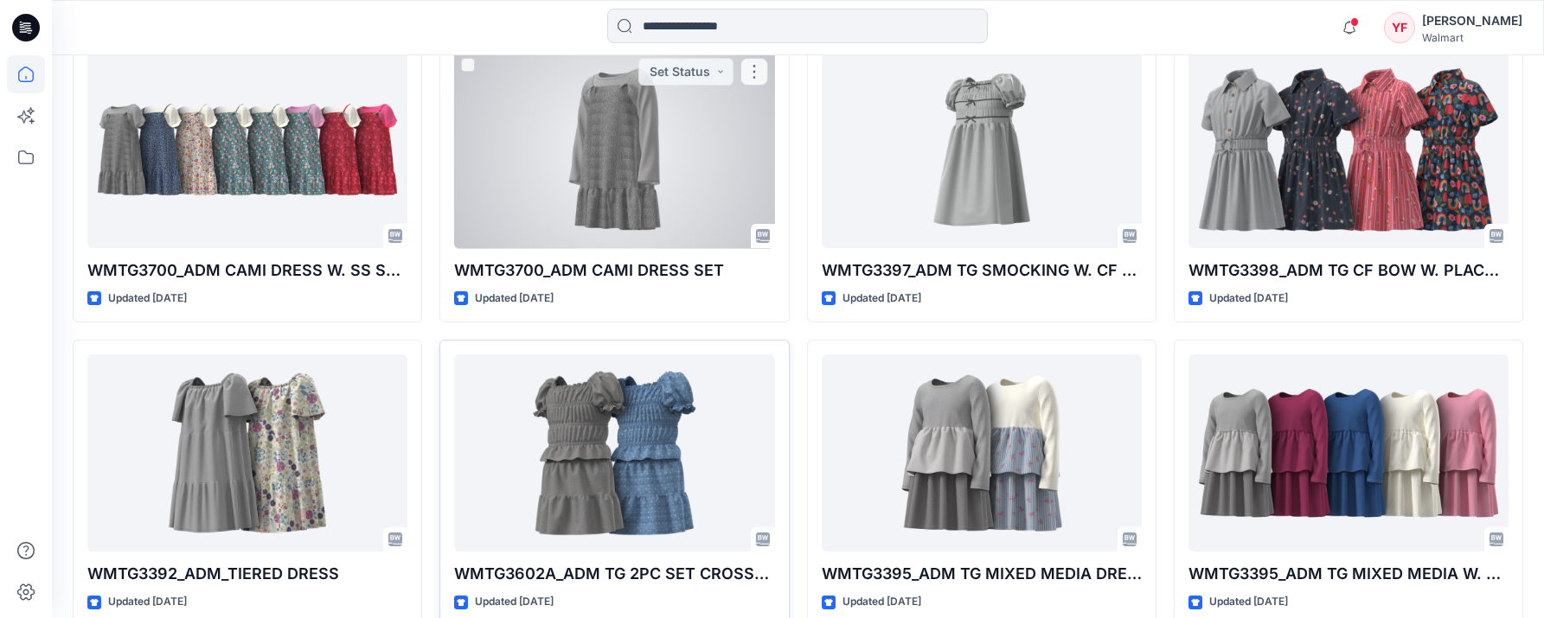
scroll to position [500, 0]
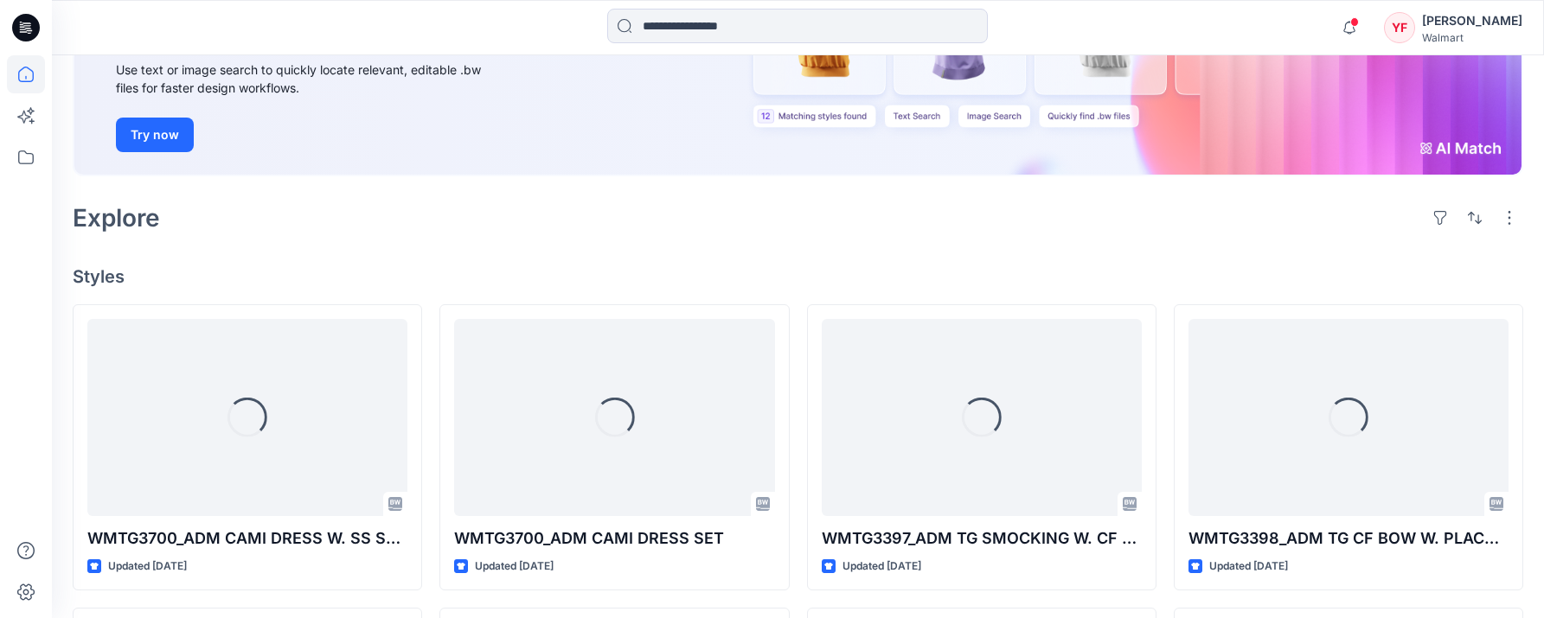
scroll to position [378, 0]
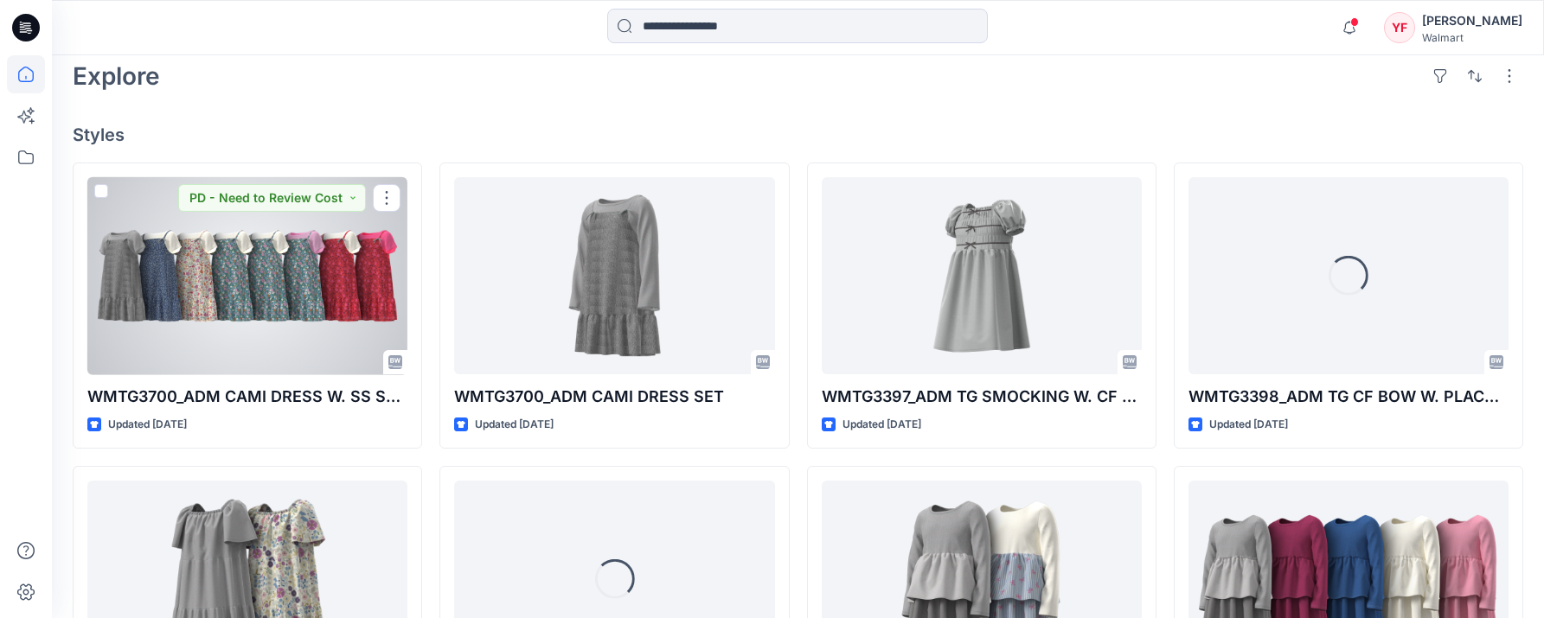
click at [326, 301] on div at bounding box center [247, 276] width 320 height 198
